Goal: Information Seeking & Learning: Learn about a topic

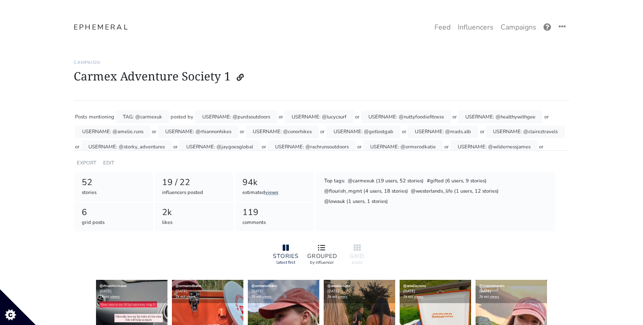
click at [332, 247] on div at bounding box center [321, 247] width 29 height 11
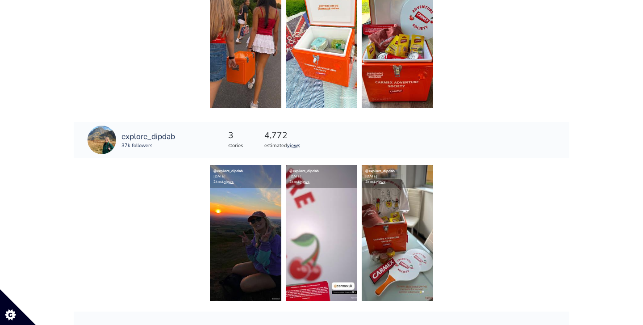
scroll to position [1322, 0]
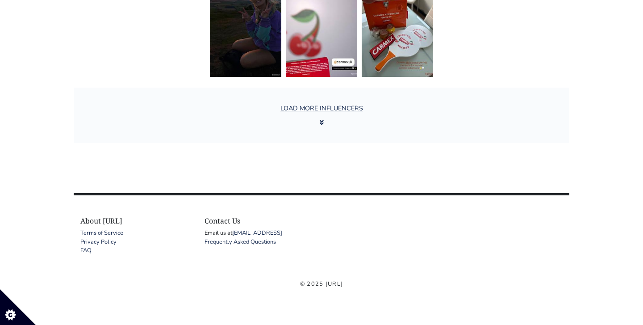
click at [324, 124] on button "LOAD MORE INFLUENCERS" at bounding box center [321, 115] width 93 height 34
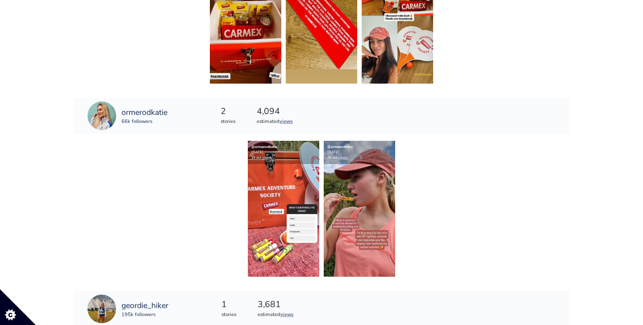
scroll to position [1734, 0]
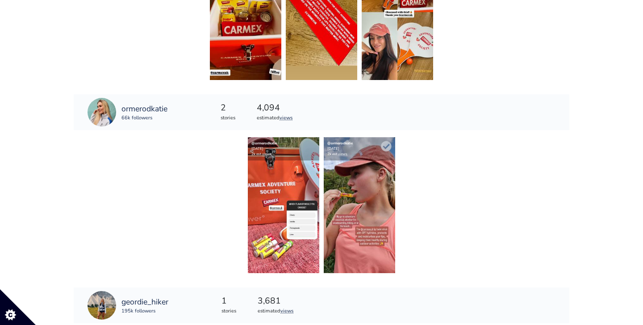
click at [357, 180] on img at bounding box center [359, 205] width 71 height 136
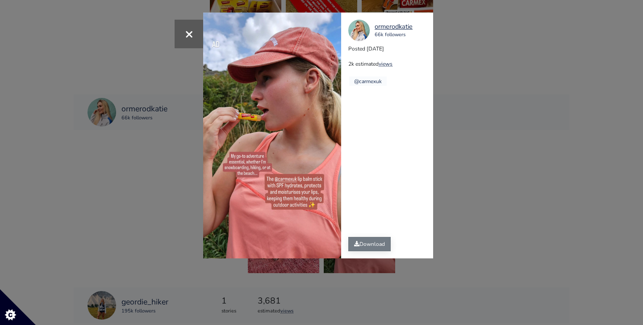
click at [375, 248] on link "Download" at bounding box center [369, 244] width 42 height 14
click at [185, 31] on span "×" at bounding box center [189, 33] width 8 height 19
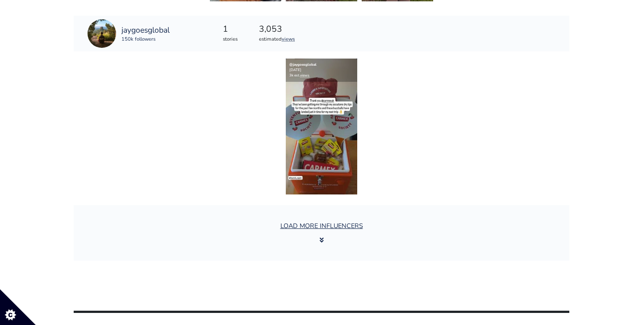
scroll to position [2774, 0]
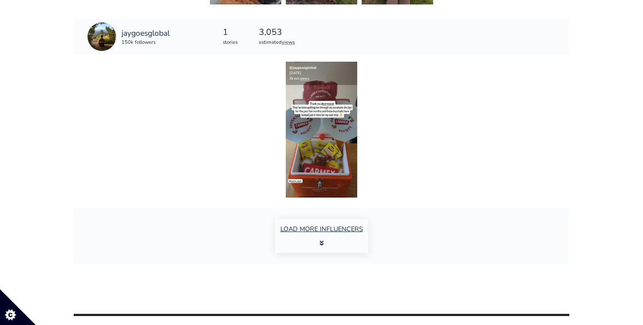
click at [325, 237] on button "LOAD MORE INFLUENCERS" at bounding box center [321, 236] width 93 height 34
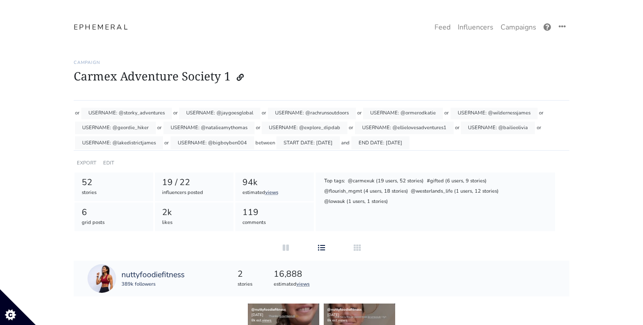
scroll to position [0, 0]
click at [507, 30] on link "Campaigns" at bounding box center [518, 27] width 43 height 18
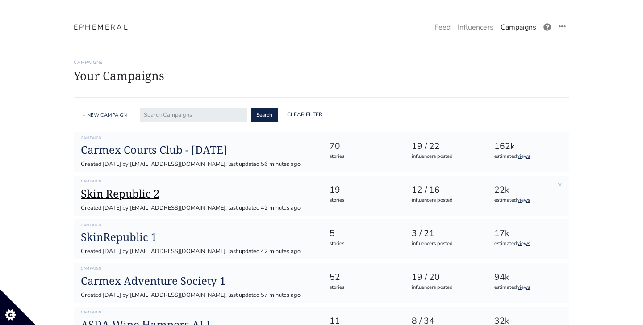
click at [151, 197] on h1 "Skin Republic 2" at bounding box center [198, 193] width 234 height 13
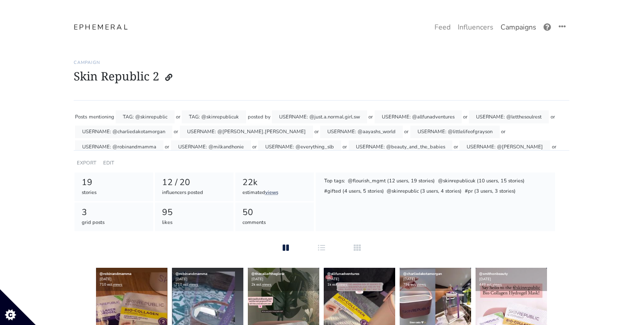
click at [516, 30] on link "Campaigns" at bounding box center [518, 27] width 43 height 18
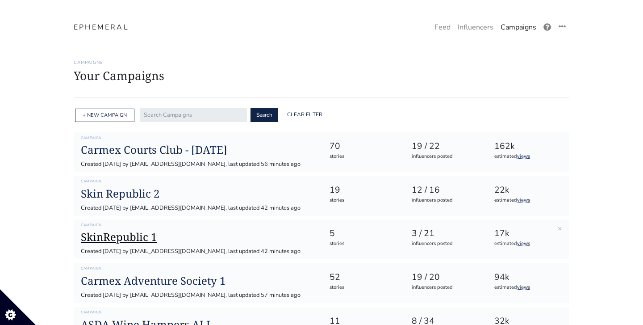
click at [131, 237] on h1 "SkinRepublic 1" at bounding box center [198, 236] width 234 height 13
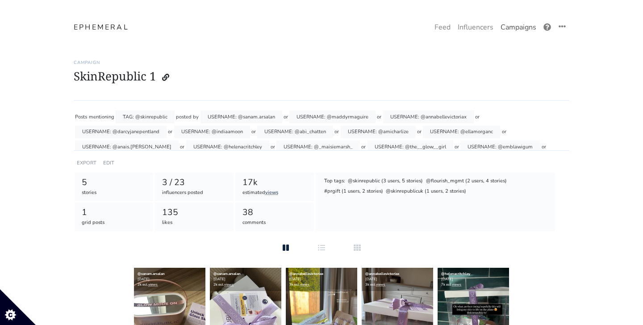
click at [524, 29] on link "Campaigns" at bounding box center [518, 27] width 43 height 18
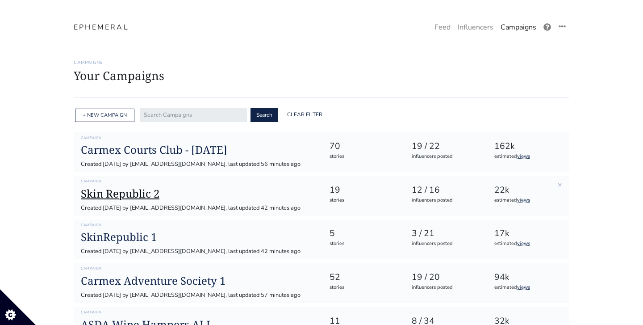
click at [138, 192] on h1 "Skin Republic 2" at bounding box center [198, 193] width 234 height 13
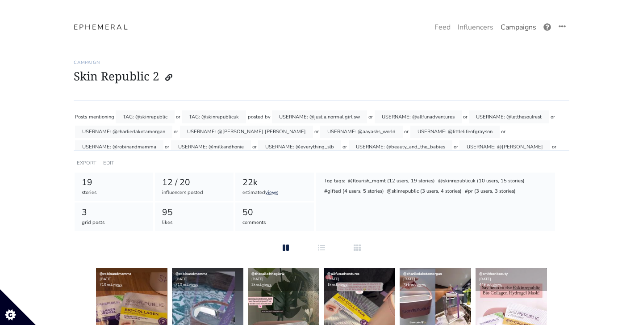
click at [515, 29] on link "Campaigns" at bounding box center [518, 27] width 43 height 18
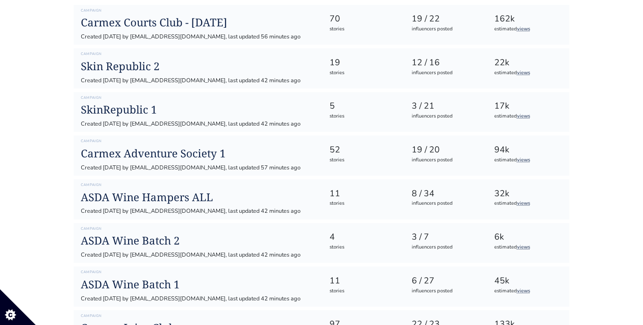
scroll to position [123, 0]
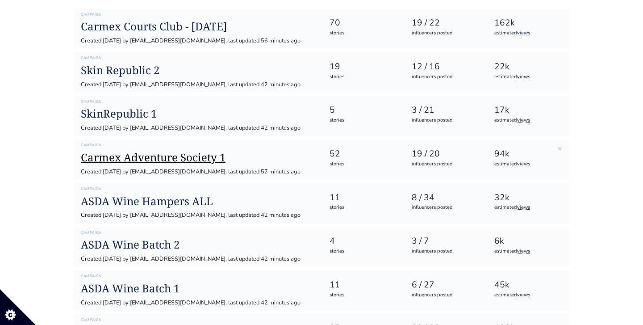
click at [159, 155] on h1 "Carmex Adventure Society 1" at bounding box center [198, 157] width 234 height 13
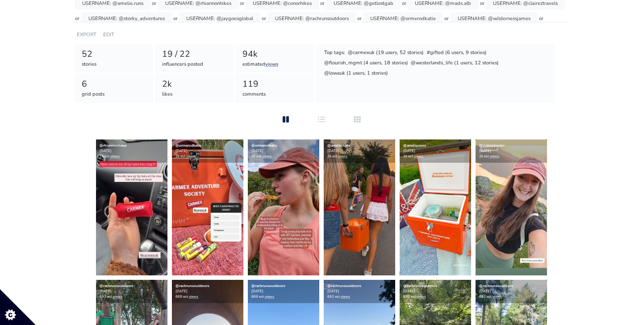
scroll to position [99, 0]
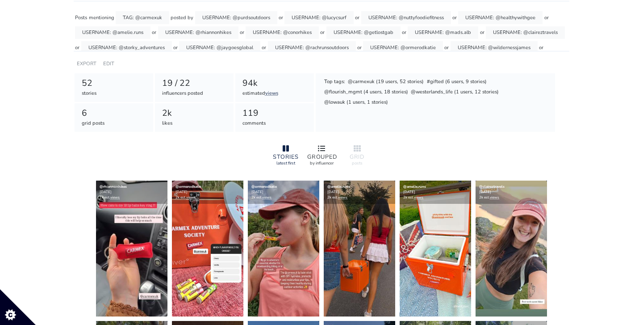
click at [313, 155] on div "GROUPED" at bounding box center [321, 157] width 29 height 6
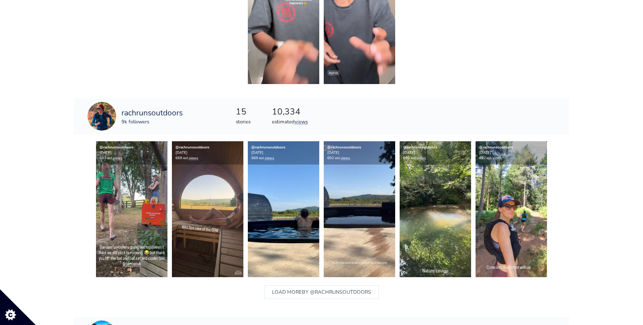
scroll to position [3837, 0]
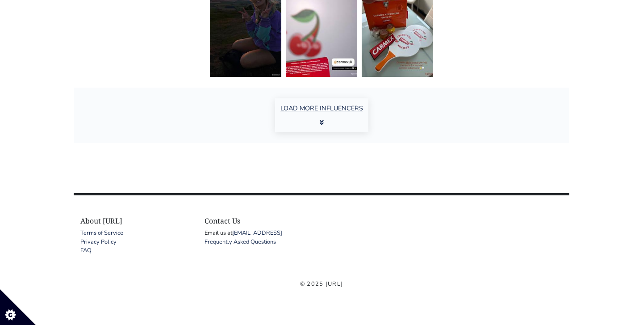
click at [327, 100] on button "LOAD MORE INFLUENCERS" at bounding box center [321, 115] width 93 height 34
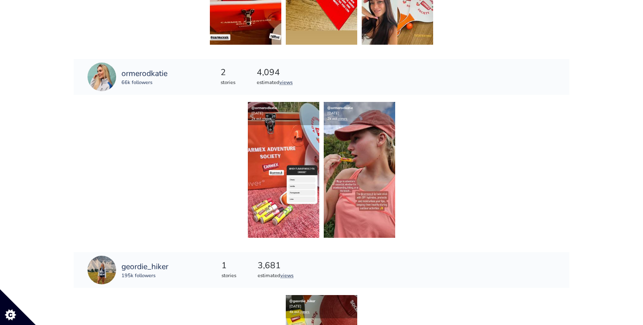
scroll to position [5054, 0]
